Goal: Task Accomplishment & Management: Manage account settings

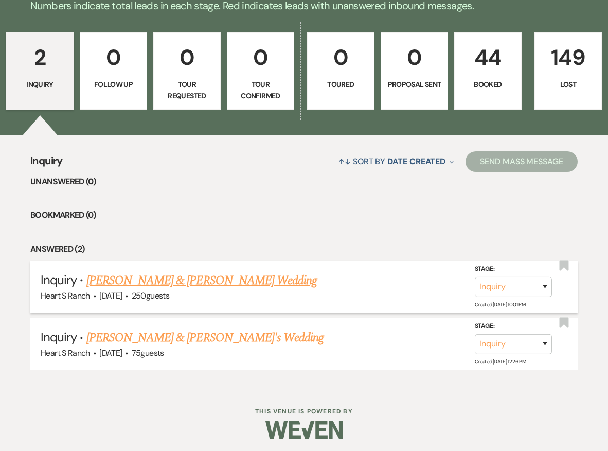
scroll to position [254, 0]
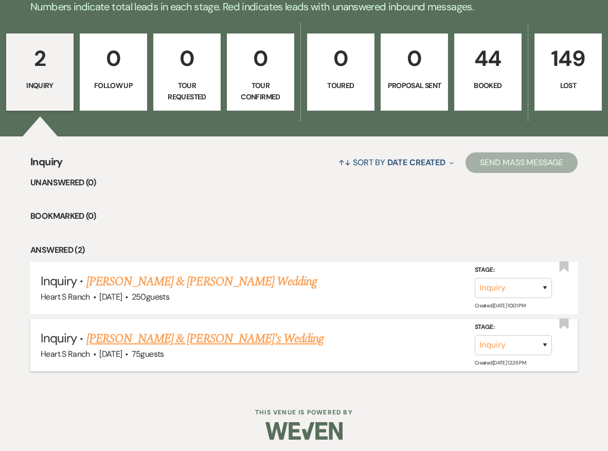
click at [132, 339] on link "[PERSON_NAME] & [PERSON_NAME]'s Wedding" at bounding box center [205, 338] width 238 height 19
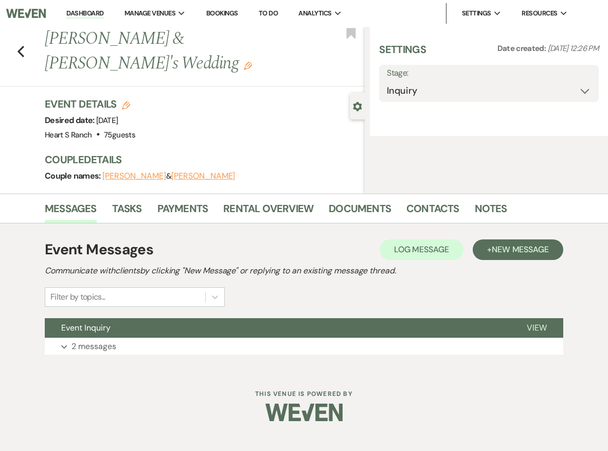
select select "5"
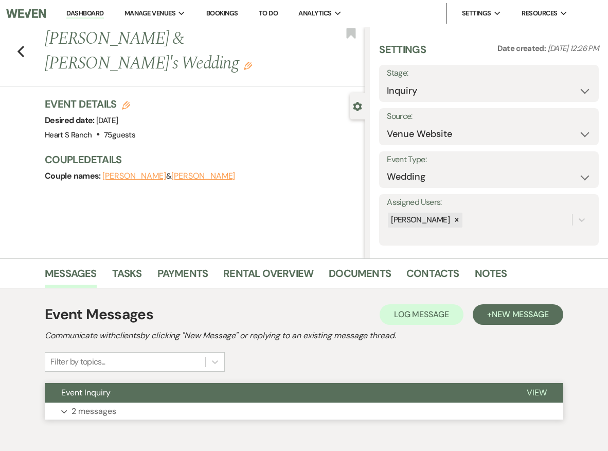
click at [131, 415] on button "Expand 2 messages" at bounding box center [304, 410] width 519 height 17
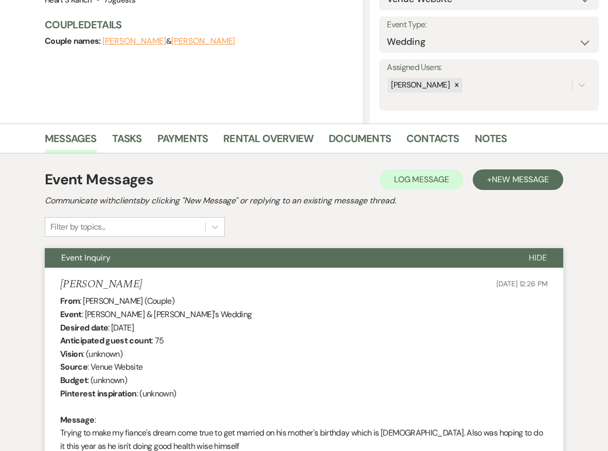
scroll to position [131, 0]
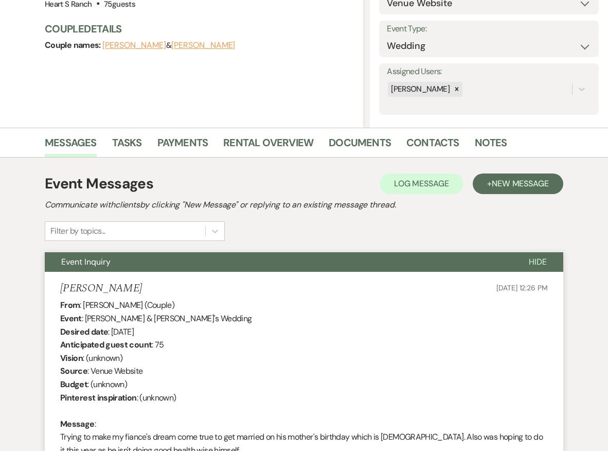
click at [171, 41] on button "[PERSON_NAME]" at bounding box center [203, 45] width 64 height 8
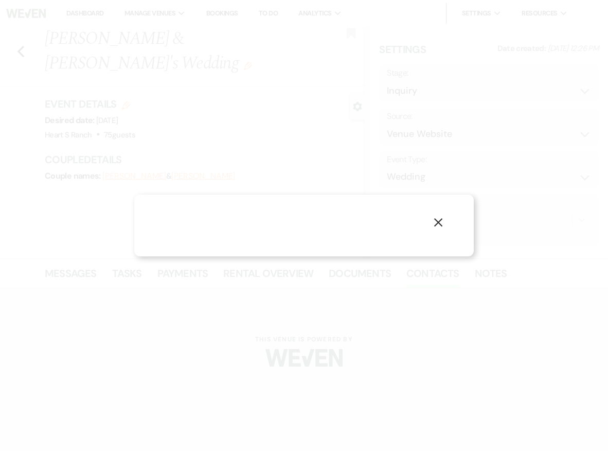
select select "phone"
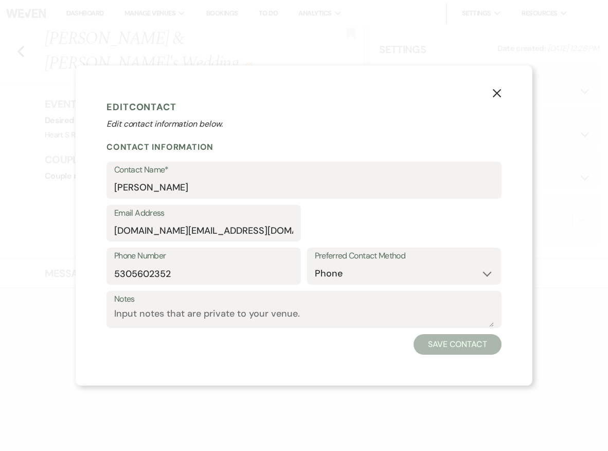
select select "1"
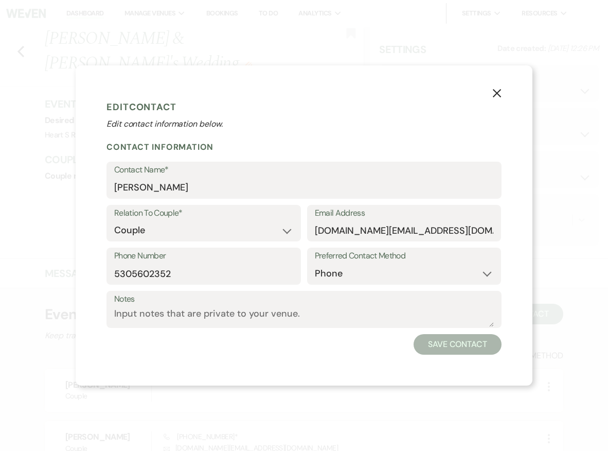
click at [499, 93] on use "button" at bounding box center [497, 93] width 8 height 8
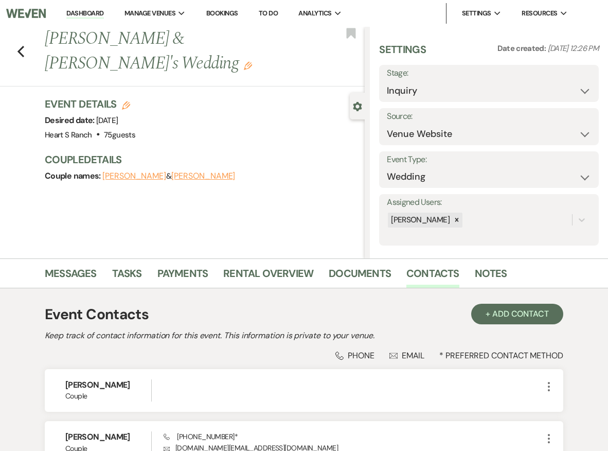
click at [115, 172] on button "[PERSON_NAME]" at bounding box center [134, 176] width 64 height 8
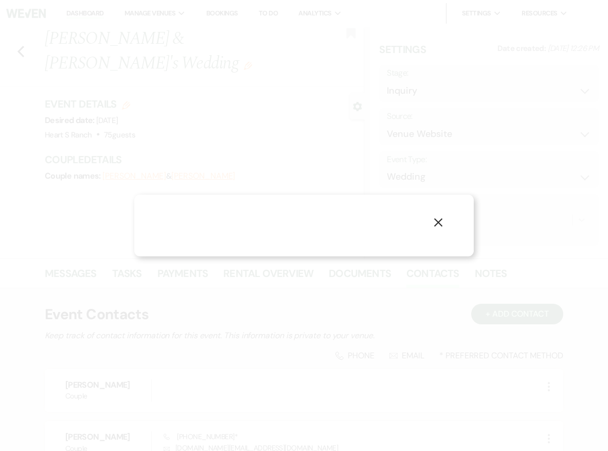
select select "1"
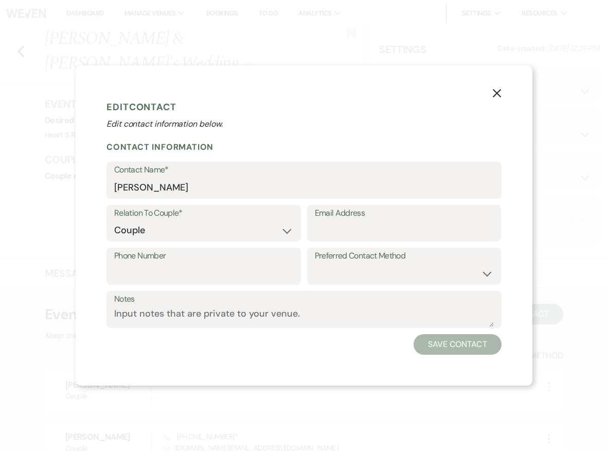
click at [496, 94] on icon "X" at bounding box center [496, 93] width 9 height 9
